Goal: Task Accomplishment & Management: Manage account settings

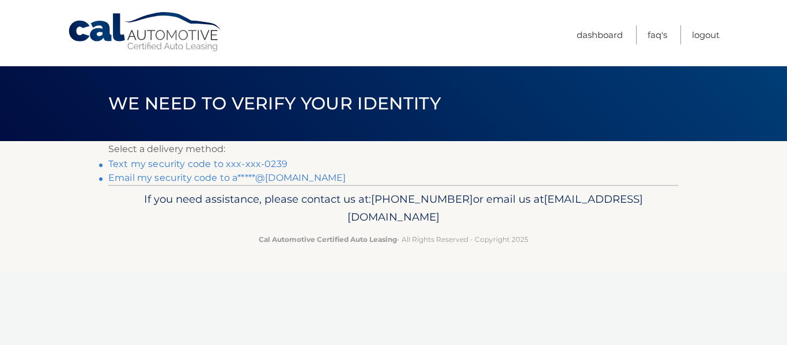
click at [262, 162] on link "Text my security code to xxx-xxx-0239" at bounding box center [197, 163] width 179 height 11
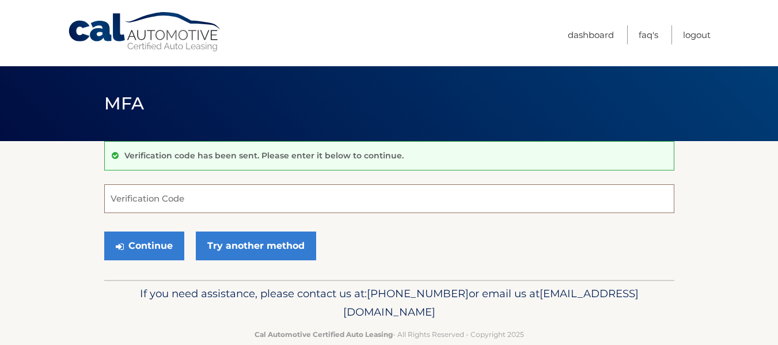
click at [149, 205] on input "Verification Code" at bounding box center [389, 198] width 570 height 29
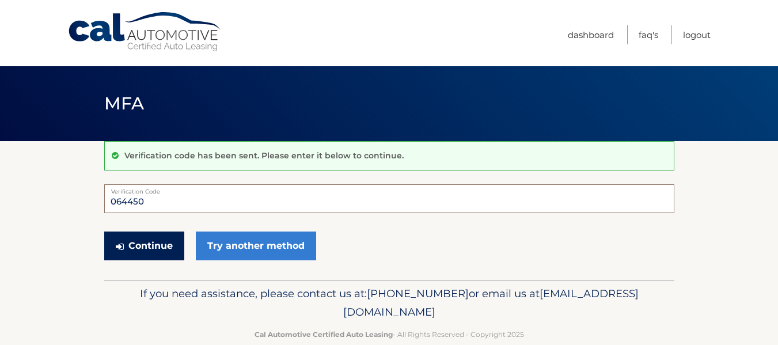
type input "064450"
click at [152, 242] on button "Continue" at bounding box center [144, 246] width 80 height 29
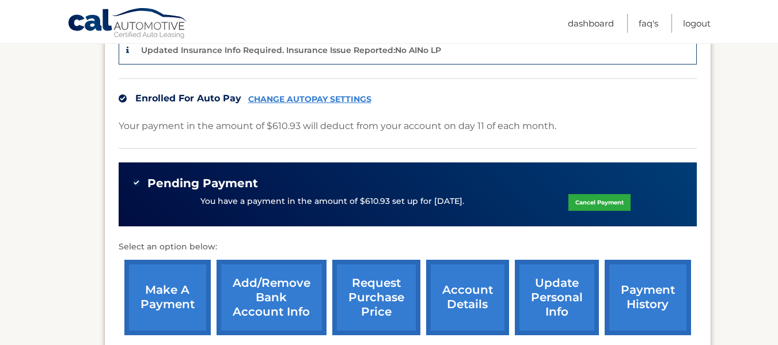
scroll to position [317, 0]
